Goal: Task Accomplishment & Management: Use online tool/utility

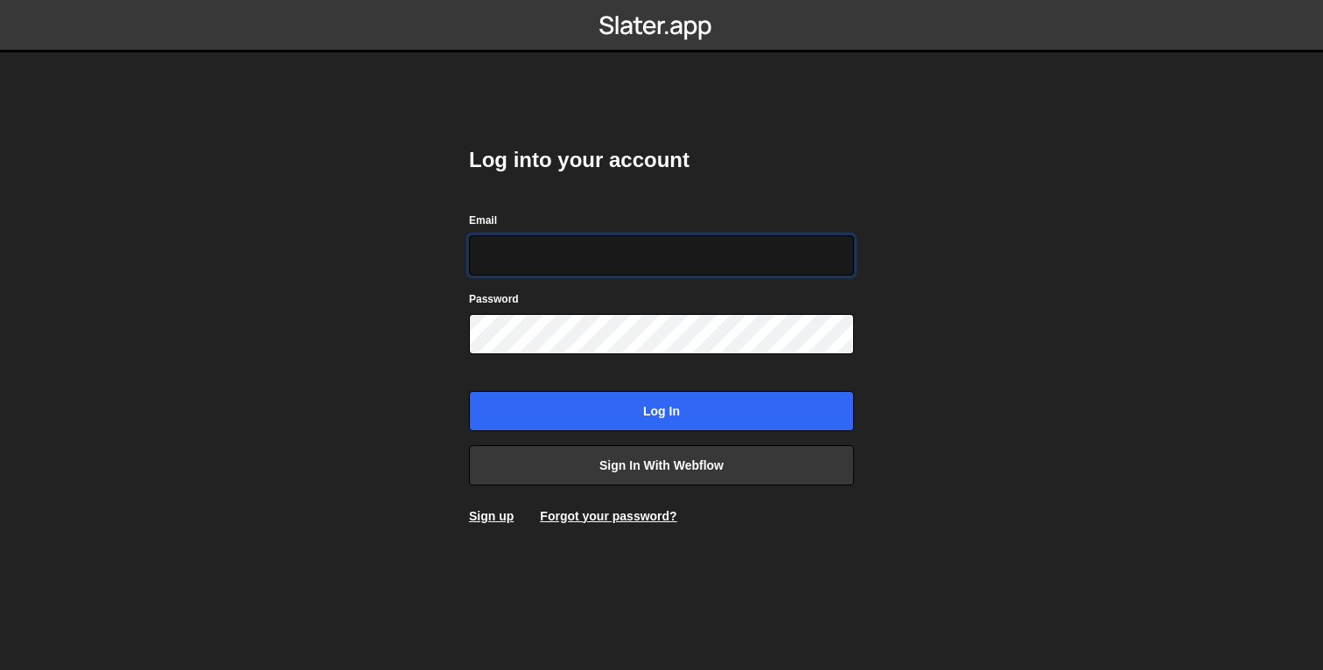
type input "[EMAIL_ADDRESS][DOMAIN_NAME]"
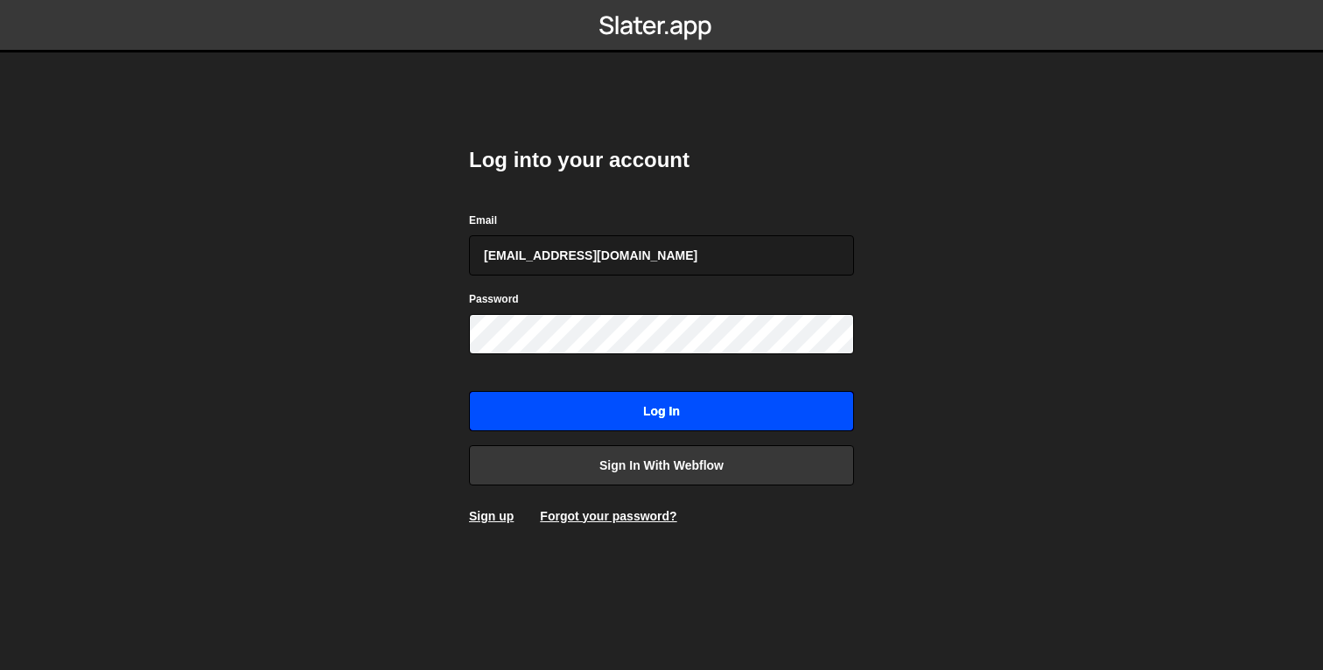
click at [672, 409] on input "Log in" at bounding box center [661, 411] width 385 height 40
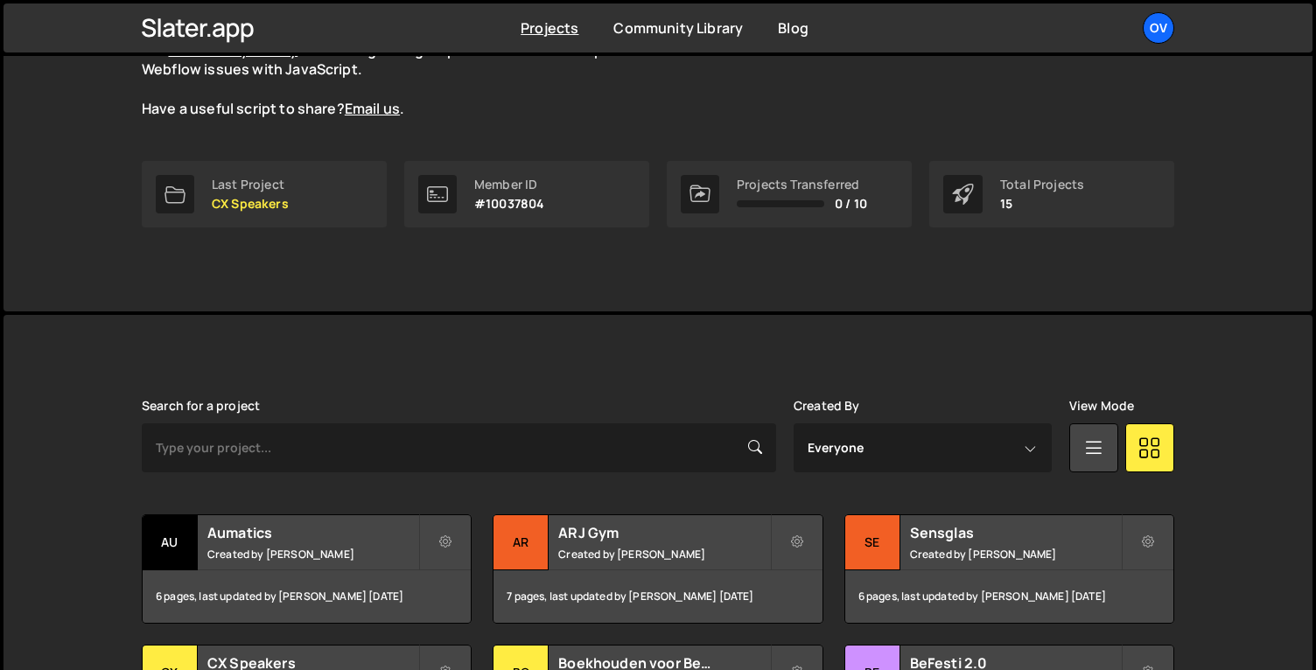
scroll to position [245, 0]
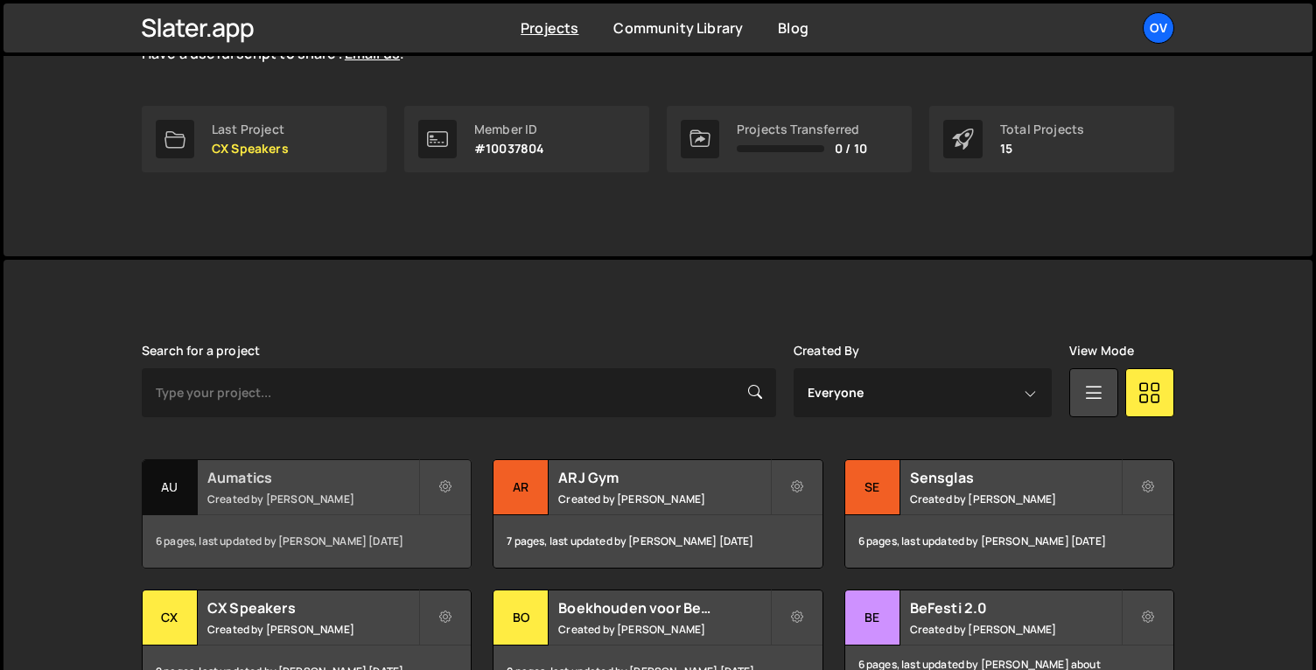
click at [276, 492] on small "Created by Jort Steinebach" at bounding box center [312, 499] width 211 height 15
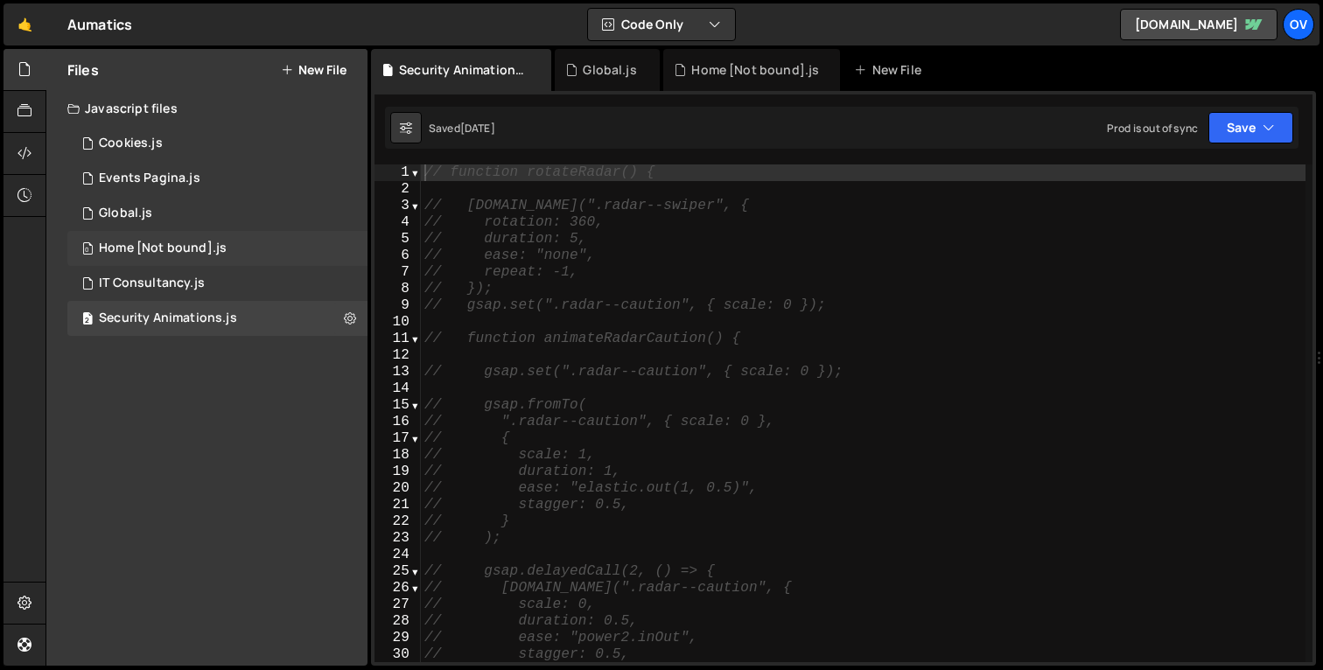
click at [210, 246] on div "Home [Not bound].js" at bounding box center [163, 249] width 128 height 16
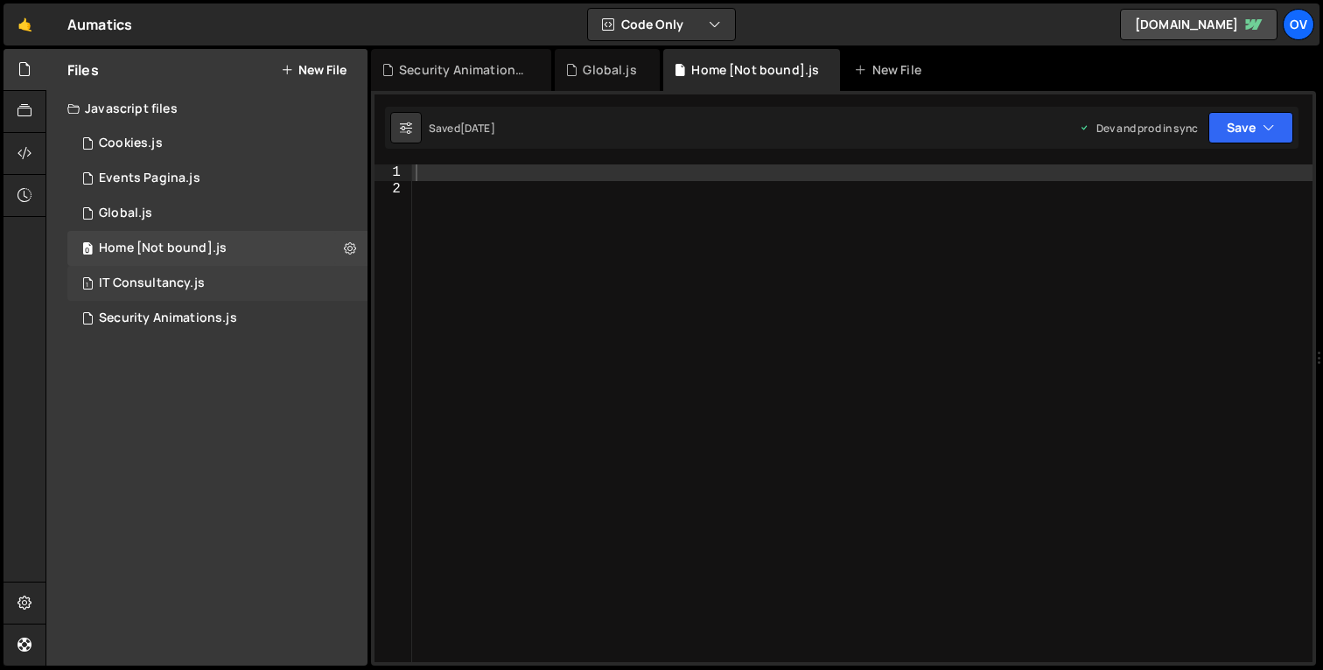
click at [206, 281] on div "1 IT Consultancy.js 0" at bounding box center [217, 283] width 300 height 35
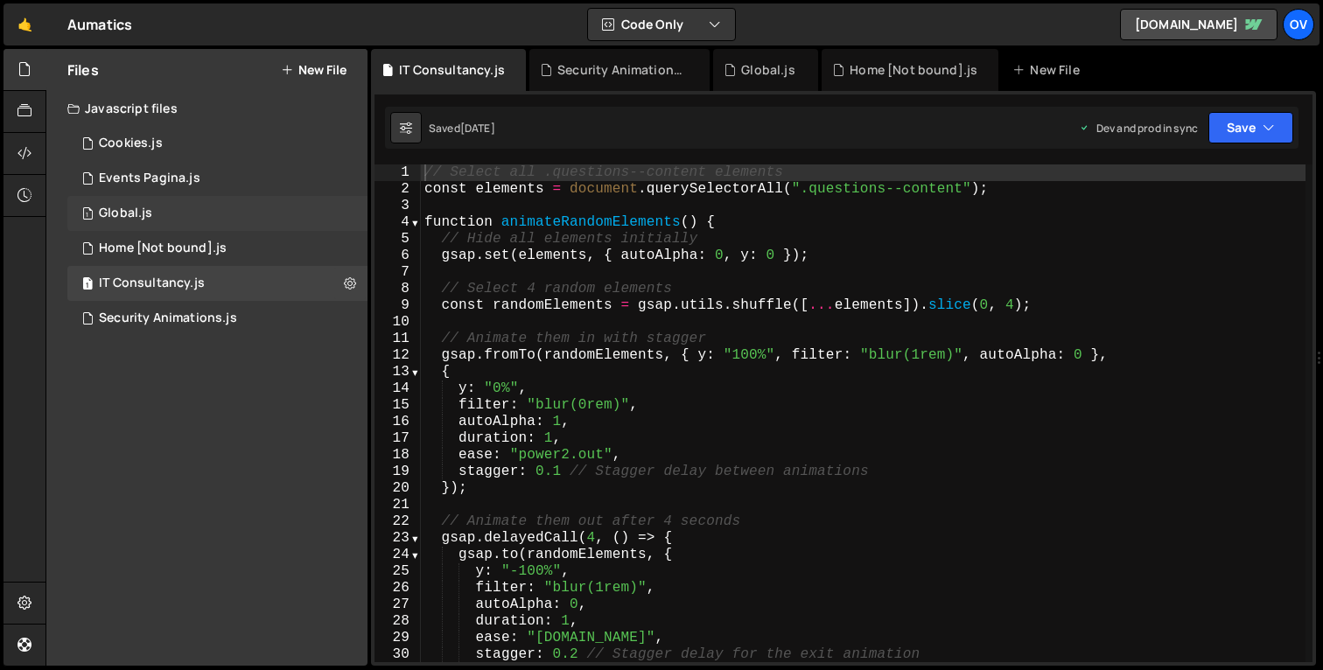
click at [209, 208] on div "1 Global.js 0" at bounding box center [217, 213] width 300 height 35
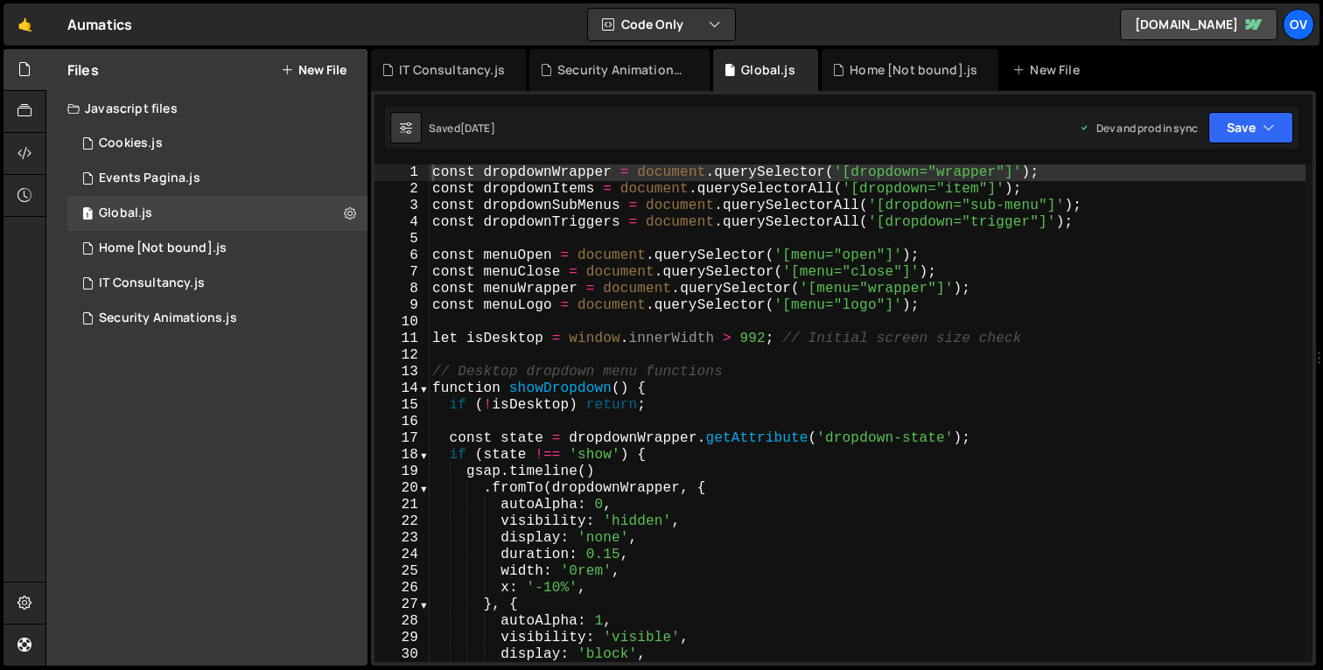
type textarea "function showDropdown() {"
click at [816, 381] on div "const dropdownWrapper = document . querySelector ( '[dropdown="wrapper"]' ) ; c…" at bounding box center [867, 429] width 877 height 531
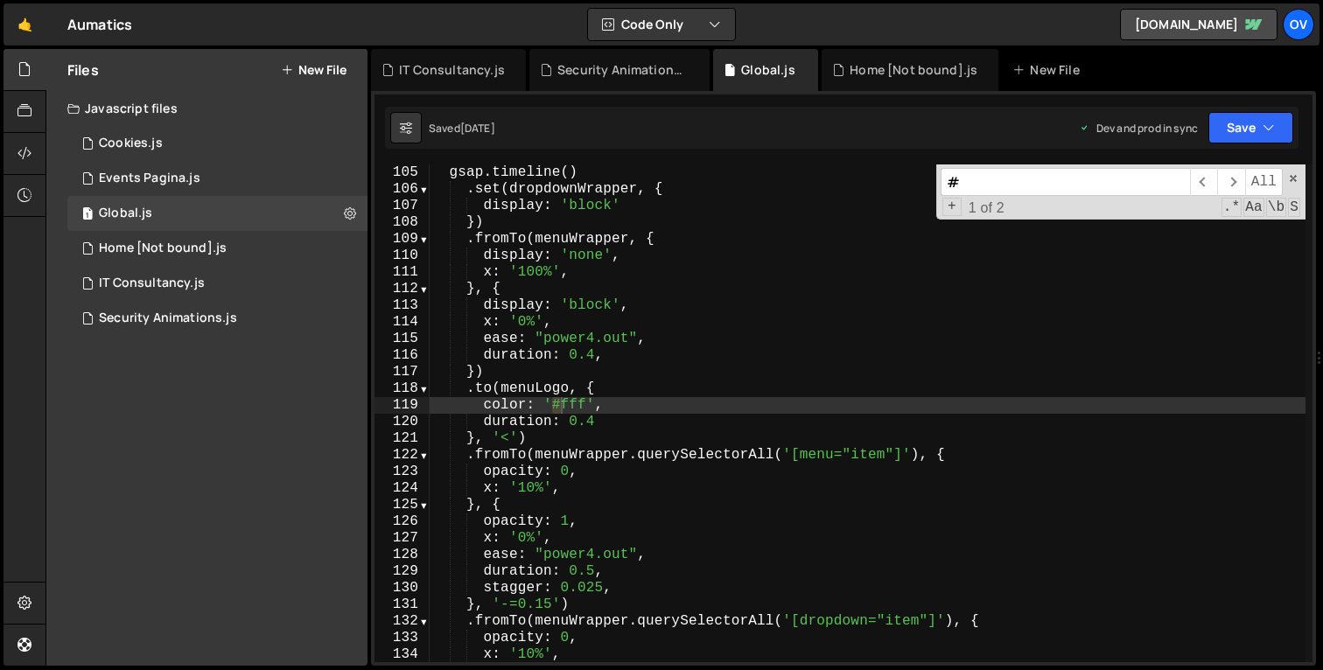
scroll to position [1729, 0]
type input "#fff"
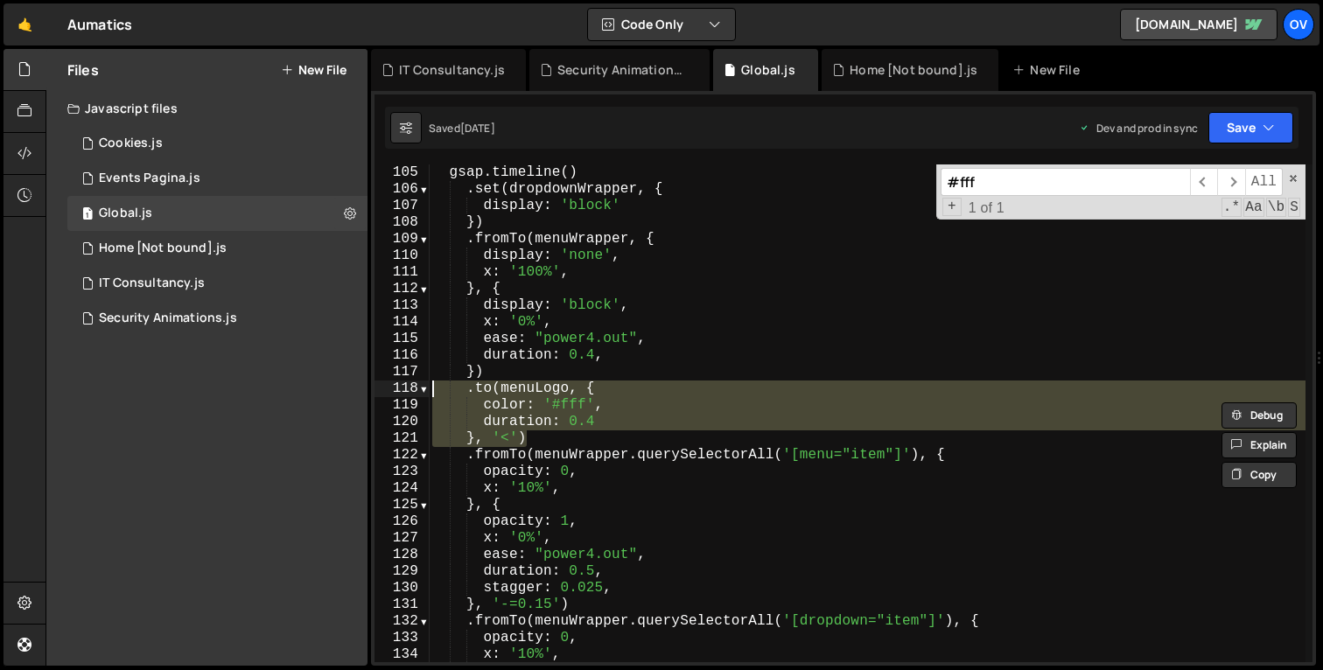
drag, startPoint x: 547, startPoint y: 439, endPoint x: 377, endPoint y: 394, distance: 175.7
click at [377, 392] on div "}, '<') 105 106 107 108 109 110 111 112 113 114 115 116 117 118 119 120 121 122…" at bounding box center [843, 413] width 938 height 498
type textarea ".to(menuLogo, { color: '#fff',"
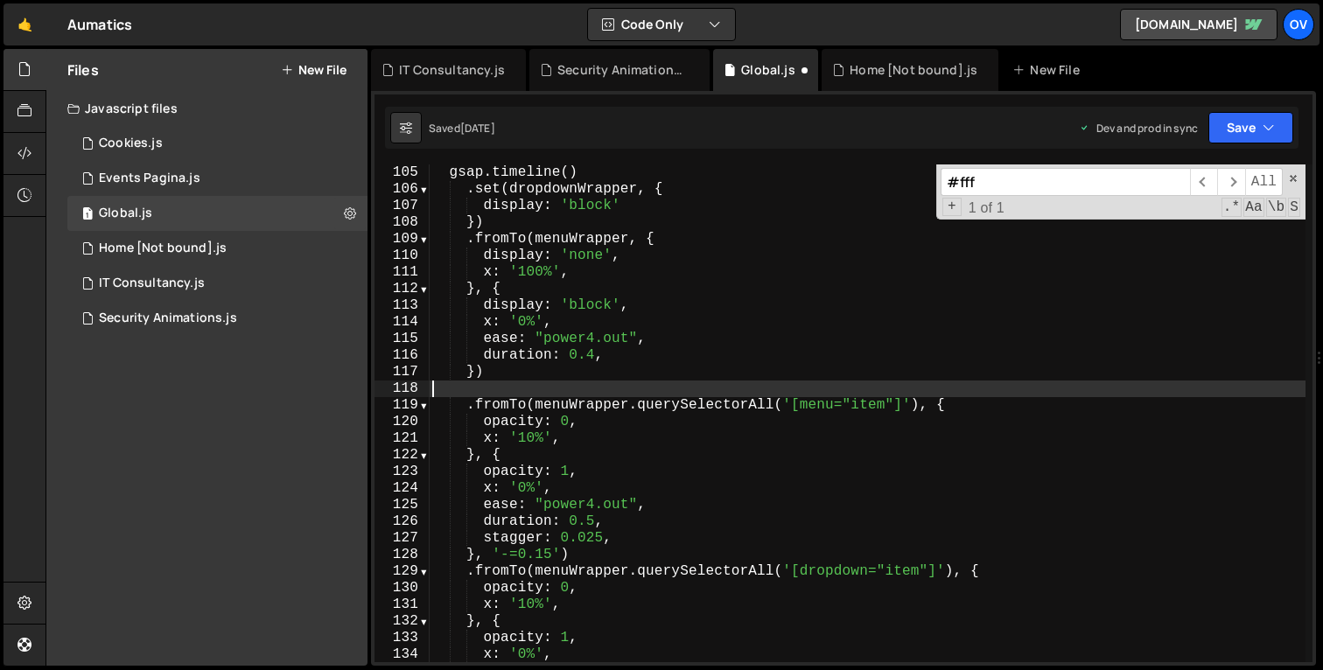
type textarea "})"
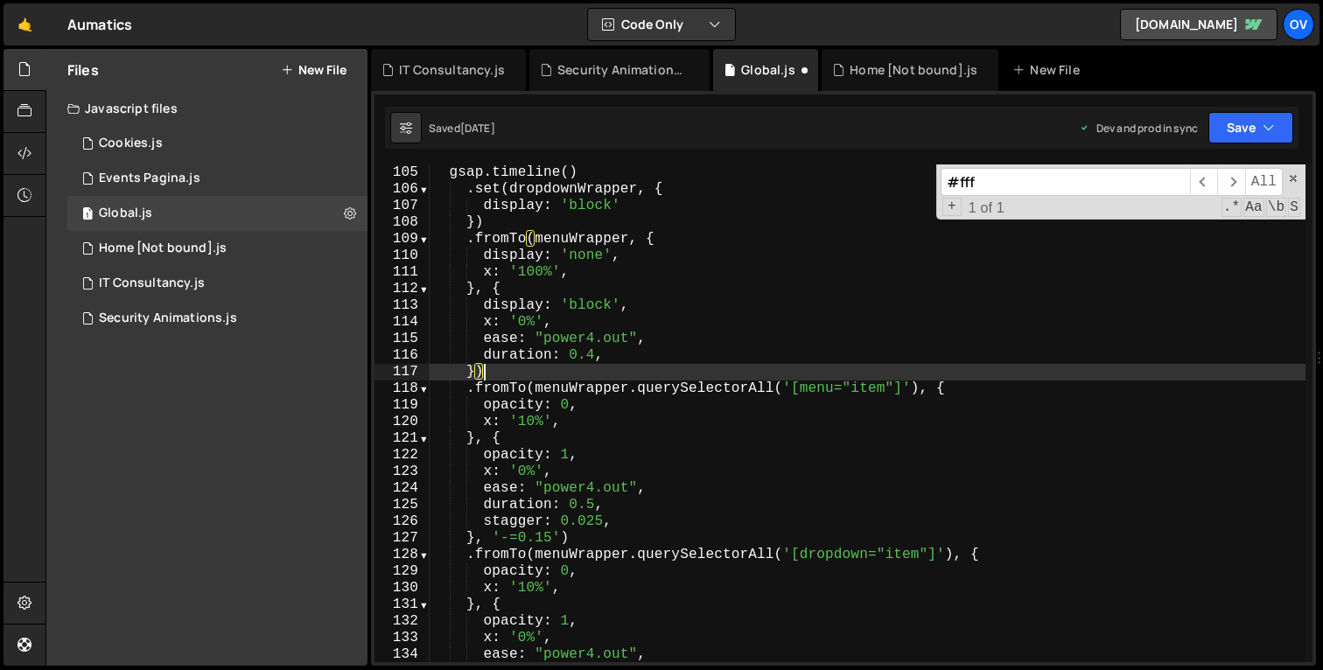
click at [1127, 179] on input "#fff" at bounding box center [1065, 182] width 249 height 28
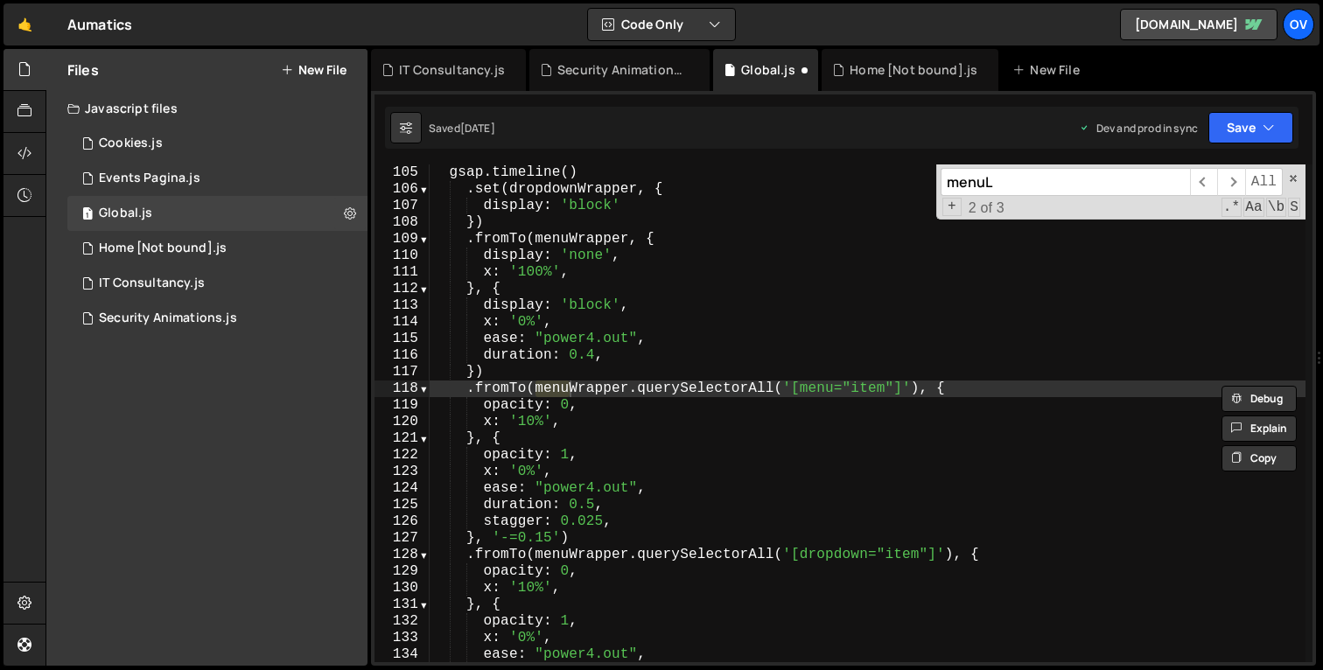
scroll to position [2327, 0]
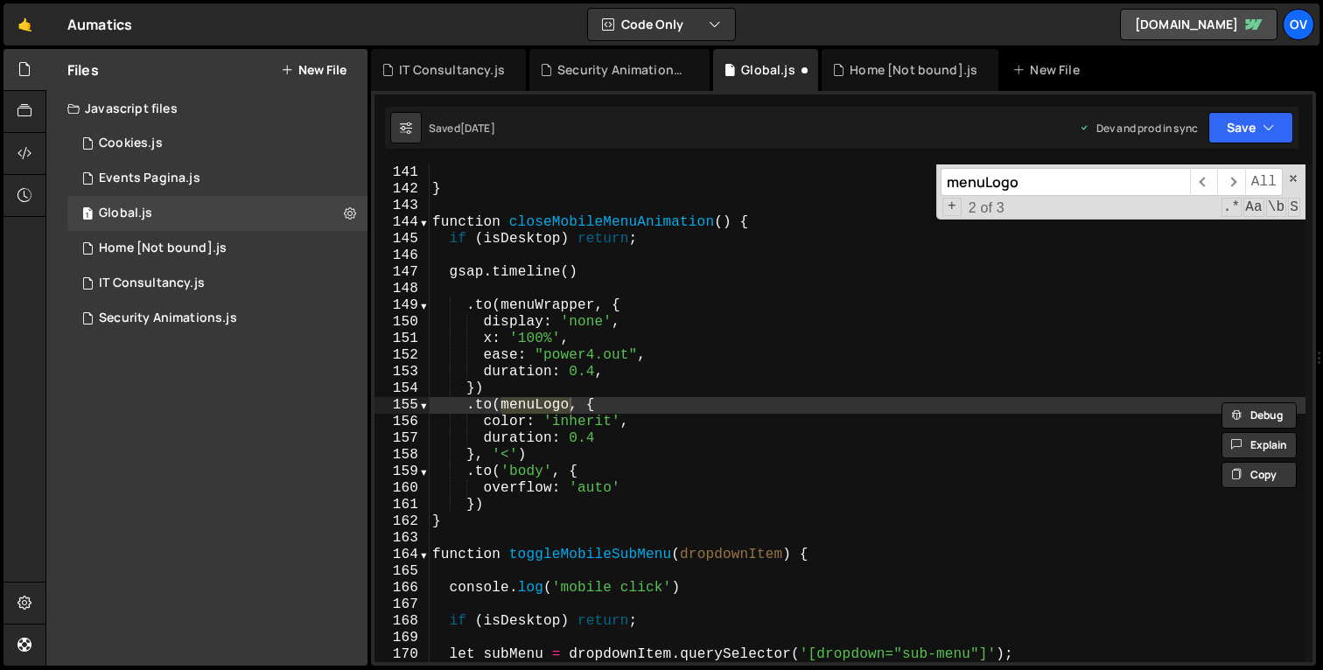
type input "menuLogo"
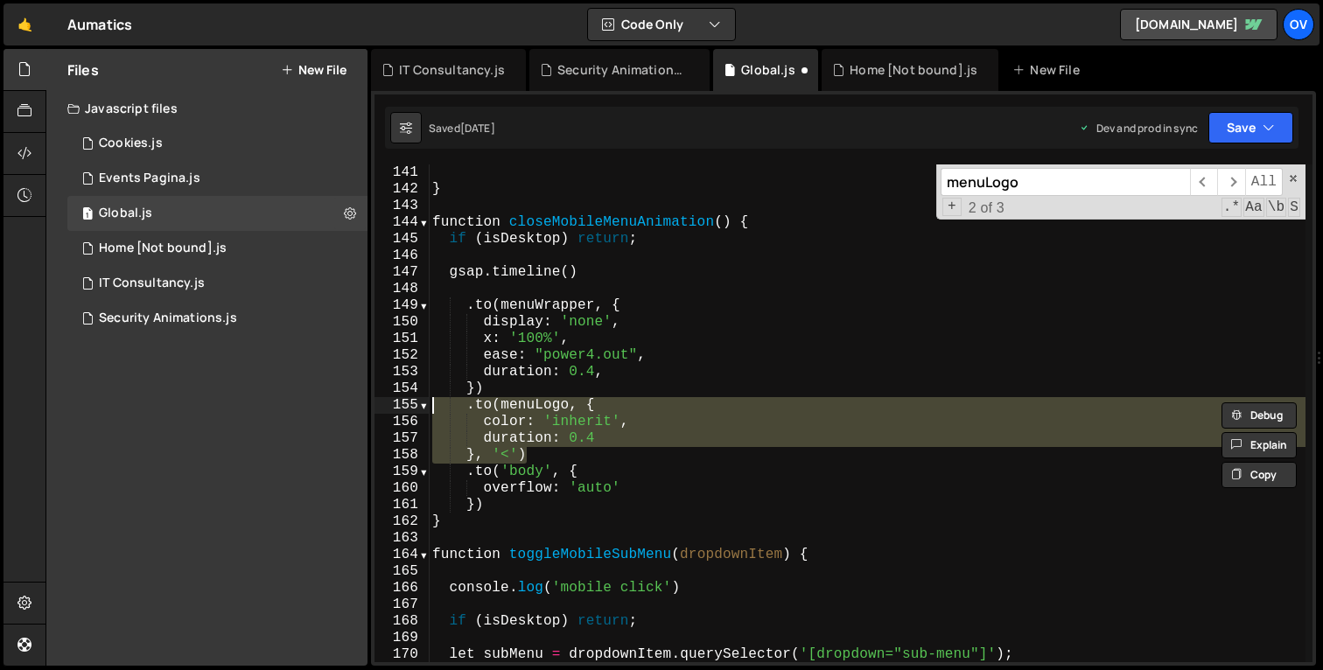
drag, startPoint x: 538, startPoint y: 451, endPoint x: 385, endPoint y: 409, distance: 159.0
click at [385, 409] on div "}, '<') 141 142 143 144 145 146 147 148 149 150 151 152 153 154 155 156 157 158…" at bounding box center [843, 413] width 938 height 498
type textarea ".to(menuLogo, { color: 'inherit',"
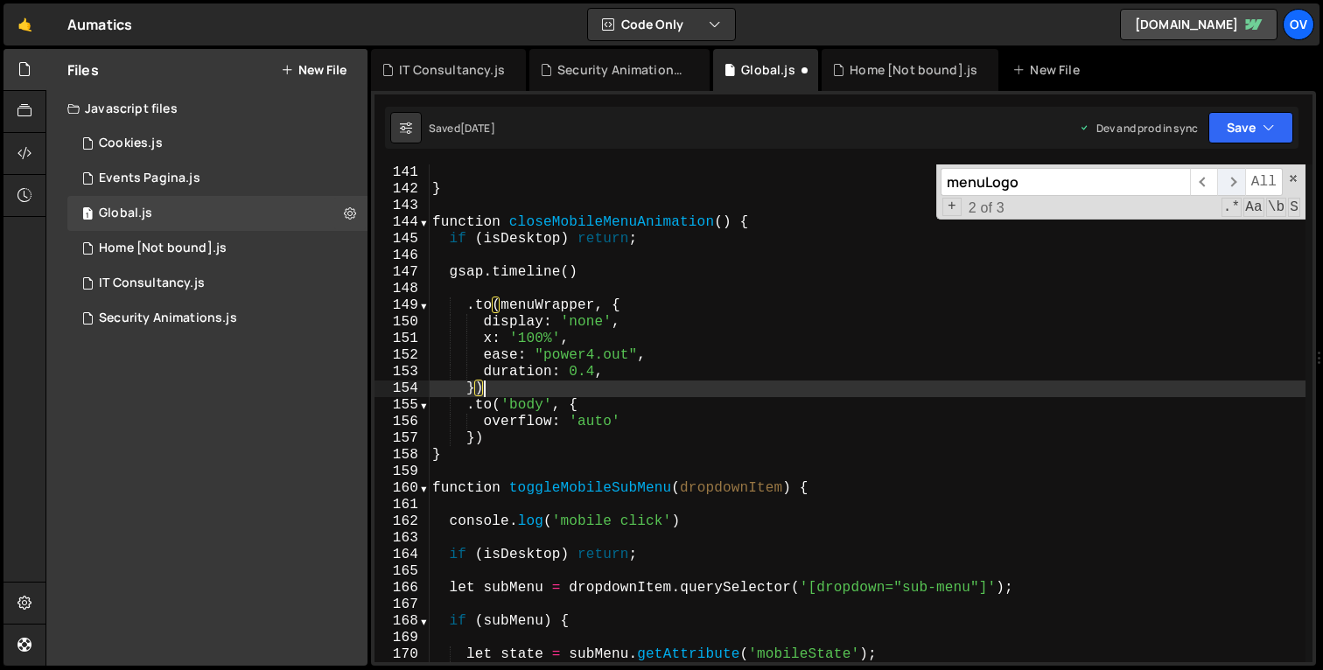
click at [1236, 174] on span "​" at bounding box center [1230, 182] width 27 height 28
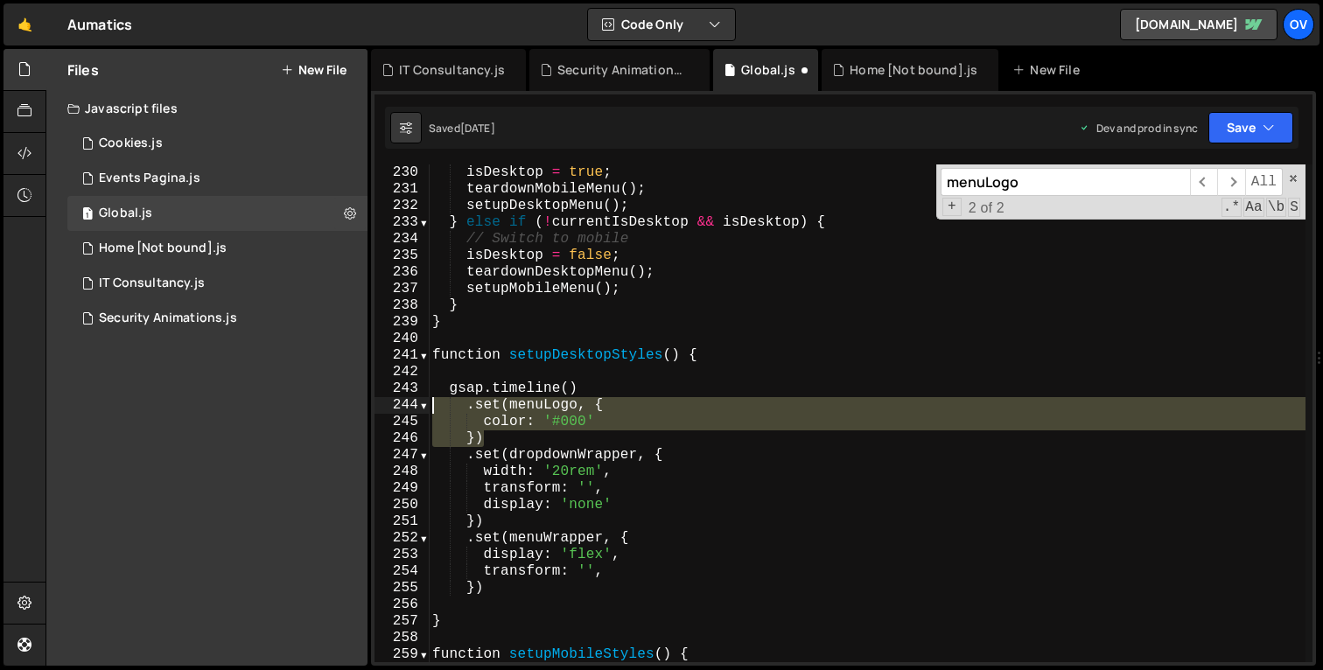
drag, startPoint x: 494, startPoint y: 434, endPoint x: 411, endPoint y: 400, distance: 89.8
click at [411, 400] on div "}) 230 231 232 233 234 235 236 237 238 239 240 241 242 243 244 245 246 247 248 …" at bounding box center [843, 413] width 938 height 498
type textarea ".set(menuLogo, { color: '#000'"
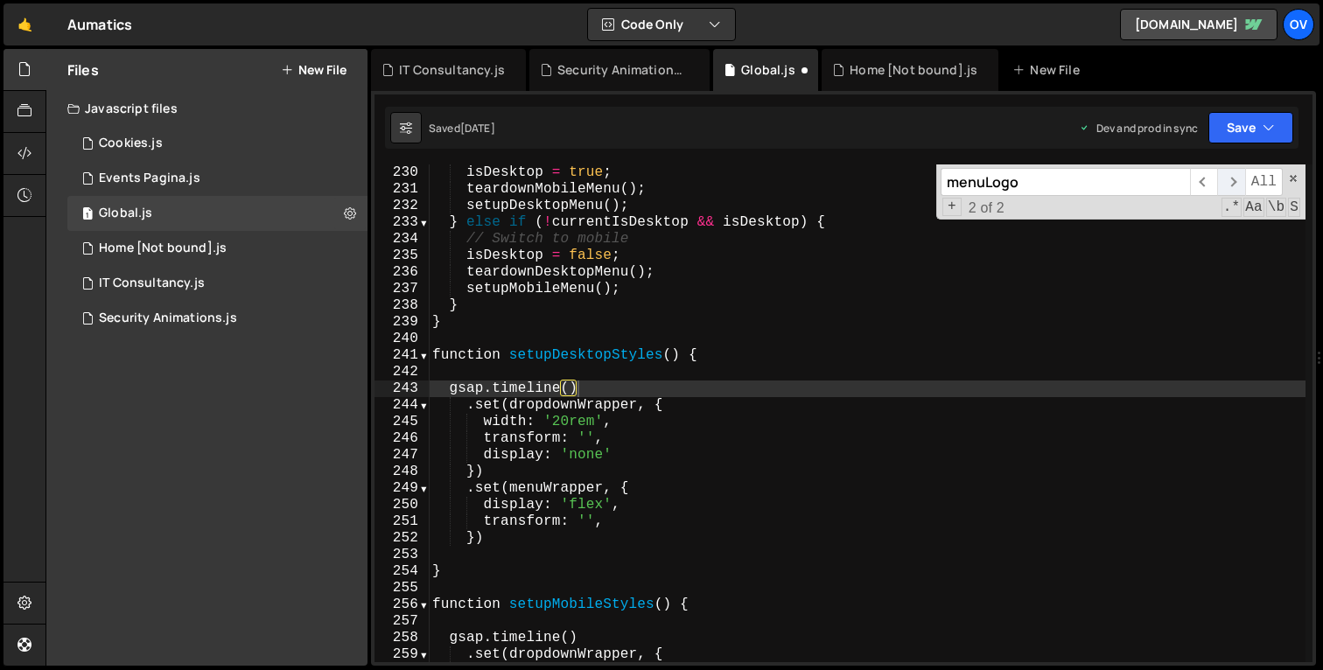
click at [1230, 181] on span "​" at bounding box center [1230, 182] width 27 height 28
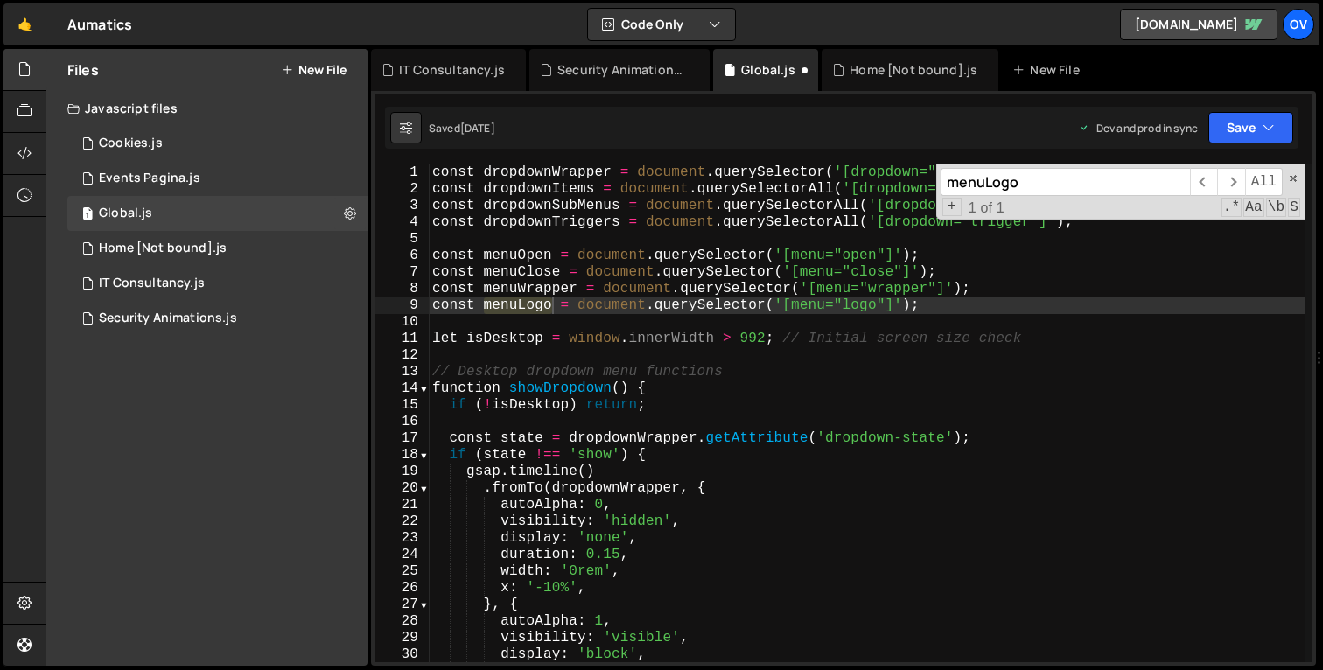
click at [1010, 302] on div "const dropdownWrapper = document . querySelector ( '[dropdown="wrapper"]' ) ; c…" at bounding box center [867, 429] width 877 height 531
type textarea "// const menuLogo = document.querySelector('[menu="logo"]');"
